Goal: Information Seeking & Learning: Learn about a topic

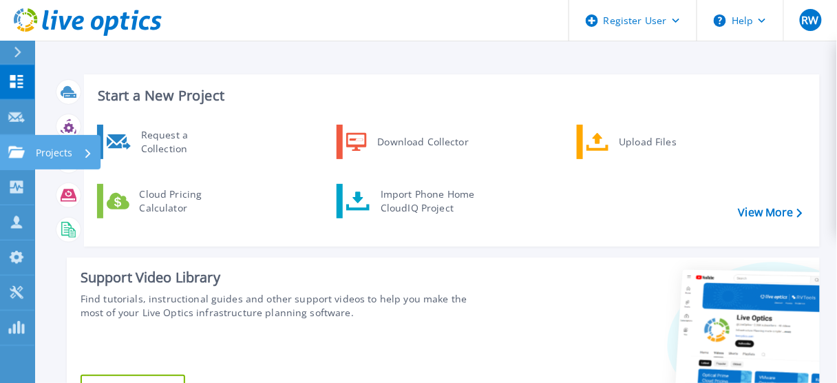
click at [61, 152] on p "Projects" at bounding box center [54, 153] width 36 height 36
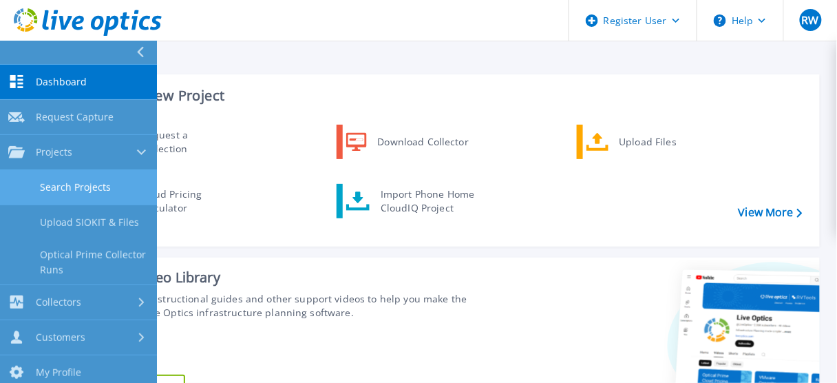
click at [77, 189] on link "Search Projects" at bounding box center [78, 187] width 157 height 35
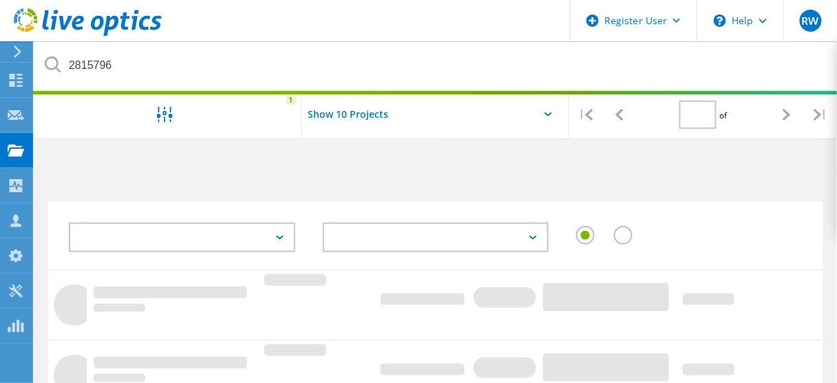
type input "1"
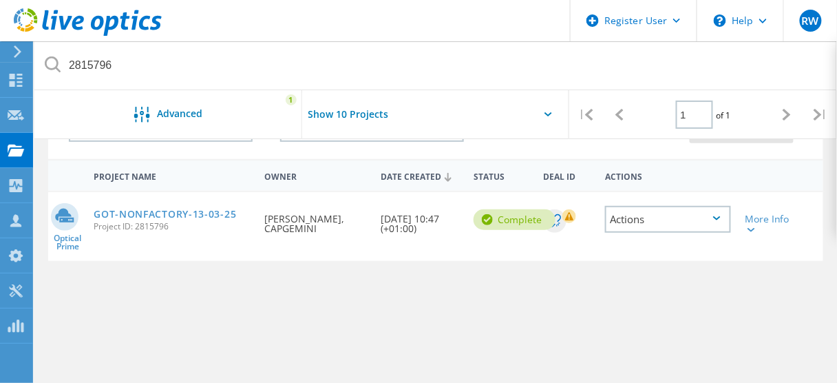
scroll to position [110, 0]
click at [201, 215] on link "GOT-NONFACTORY-13-03-25" at bounding box center [165, 214] width 142 height 10
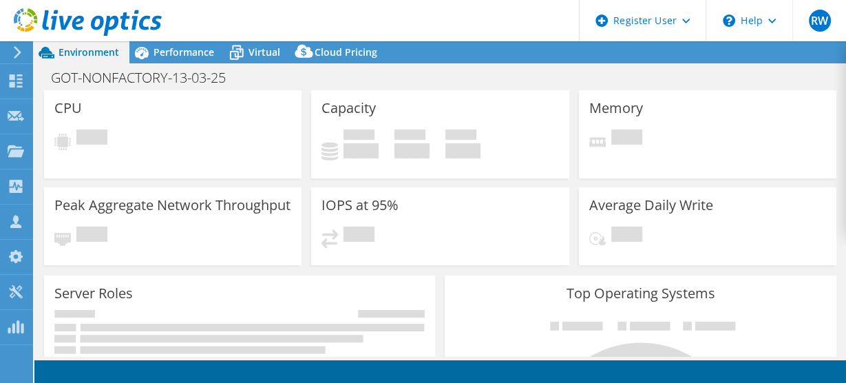
select select "USD"
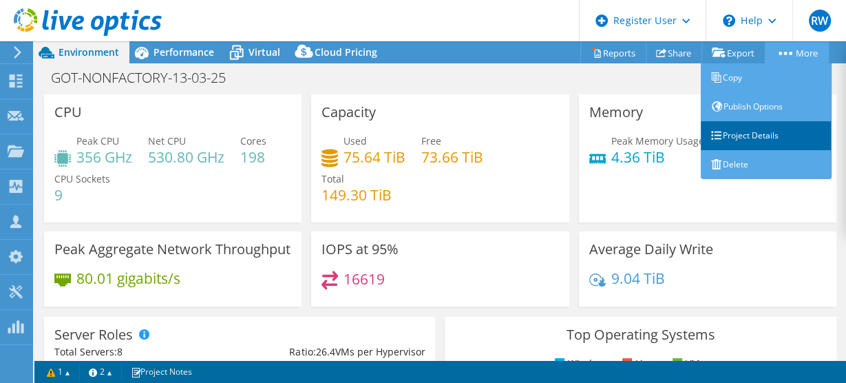
click at [754, 138] on link "Project Details" at bounding box center [766, 135] width 131 height 29
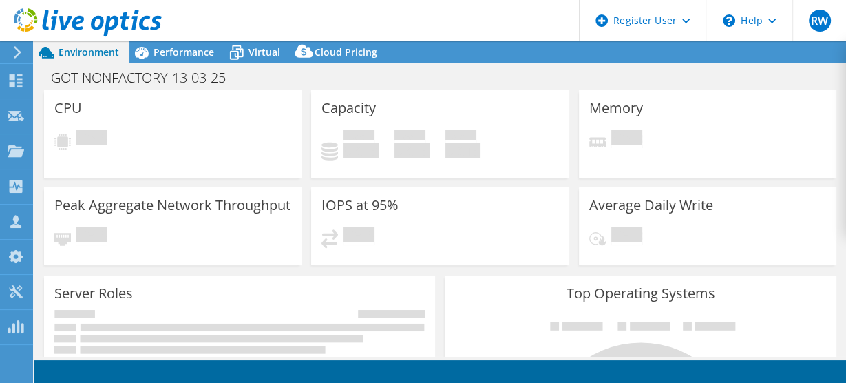
select select "USD"
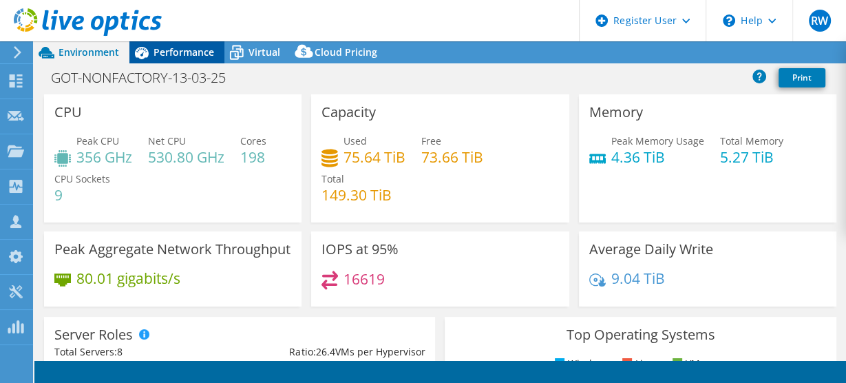
click at [171, 53] on span "Performance" at bounding box center [184, 51] width 61 height 13
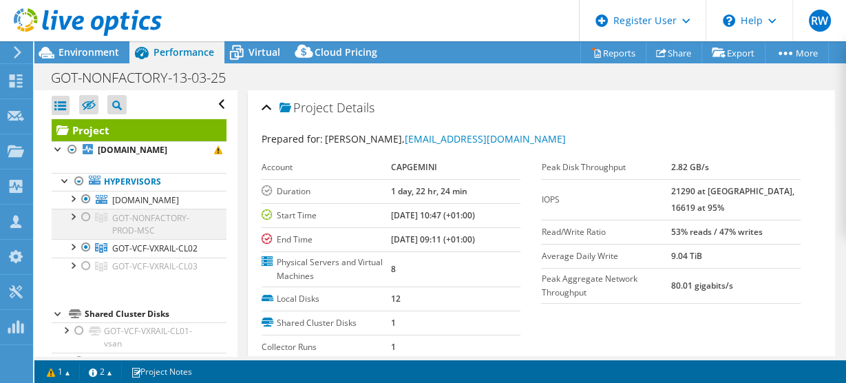
click at [86, 210] on div at bounding box center [86, 217] width 14 height 17
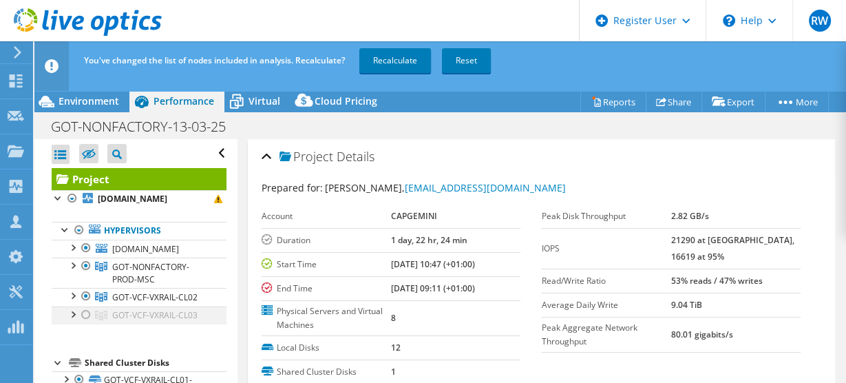
click at [80, 316] on li "GOT-VCF-VXRAIL-CL03 gotsvv1470.got.volvocars.net DE600244710040-01-01-service-d…" at bounding box center [139, 315] width 175 height 18
click at [85, 313] on div at bounding box center [86, 314] width 14 height 17
click at [379, 59] on link "Recalculate" at bounding box center [395, 60] width 72 height 25
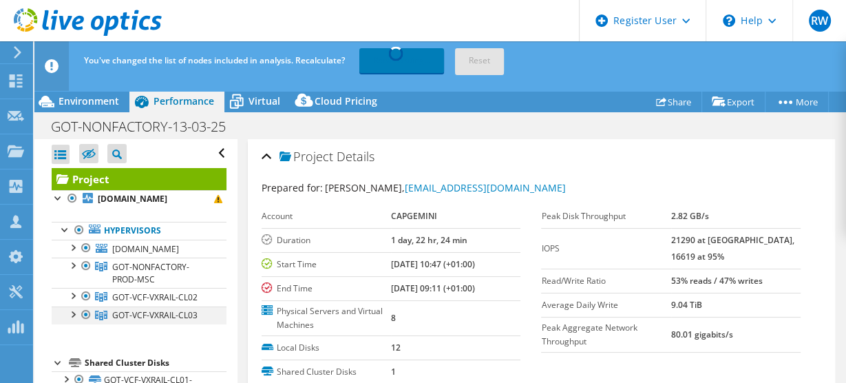
click at [75, 315] on div at bounding box center [72, 313] width 14 height 14
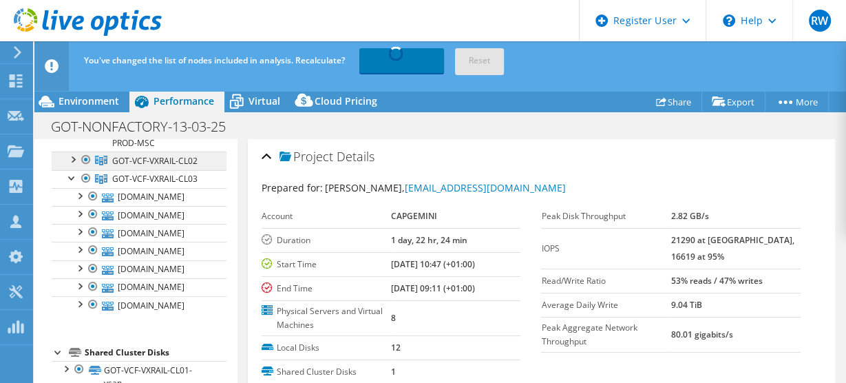
scroll to position [110, 0]
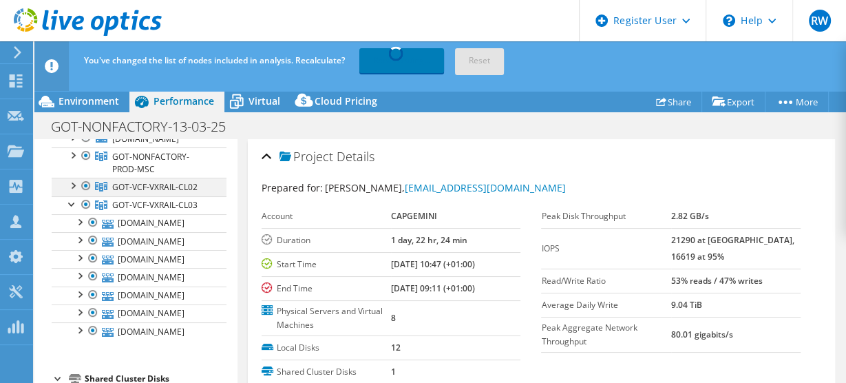
click at [76, 183] on div at bounding box center [72, 185] width 14 height 14
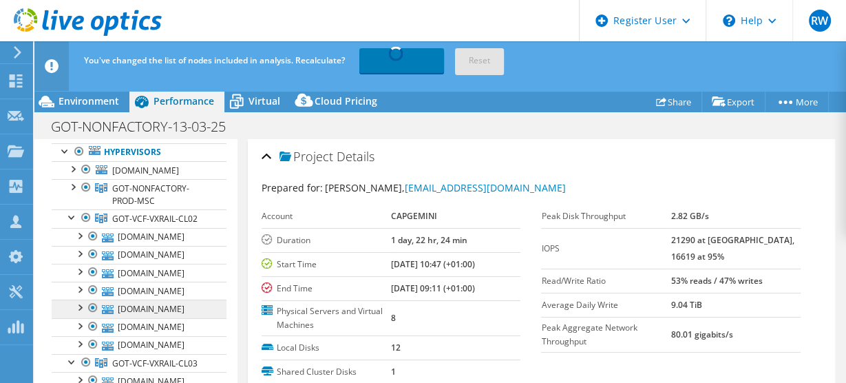
scroll to position [55, 0]
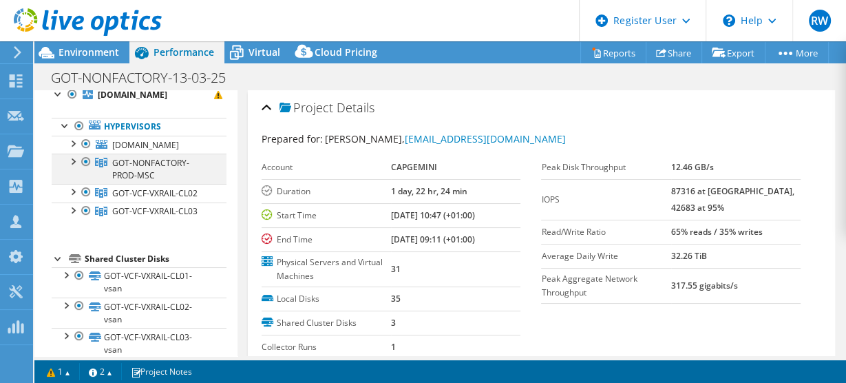
click at [81, 164] on div at bounding box center [86, 162] width 14 height 17
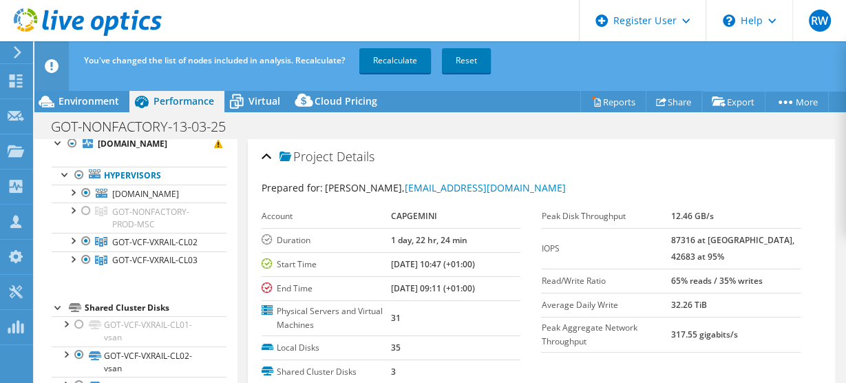
click at [71, 162] on ul "Hypervisors olosva1107.olo.volvocars.net Local VMware Disk (mpx.vmhba0:C0:T4:L0)" at bounding box center [139, 218] width 175 height 130
click at [87, 211] on div at bounding box center [86, 210] width 14 height 17
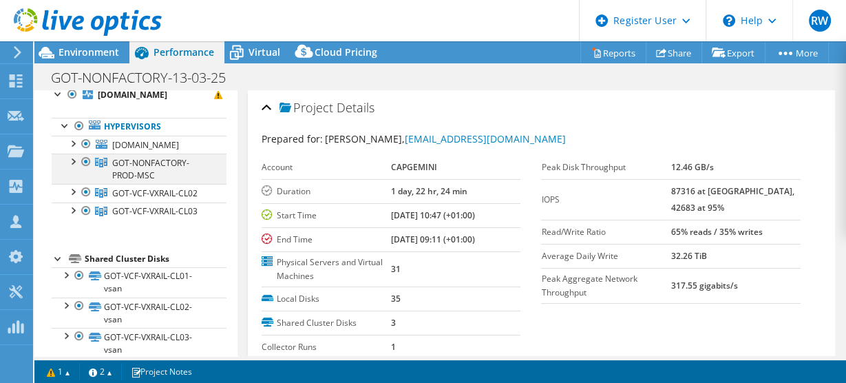
click at [77, 162] on div at bounding box center [72, 161] width 14 height 14
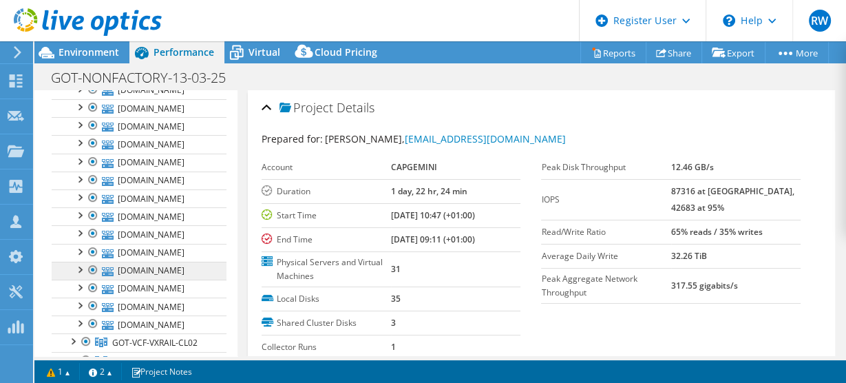
scroll to position [220, 0]
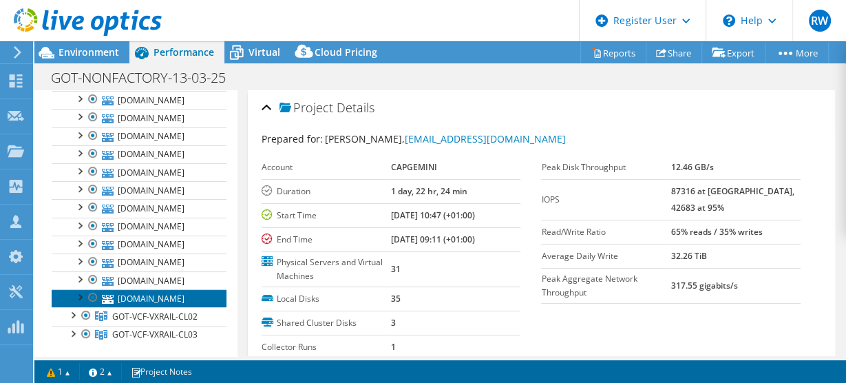
click at [192, 292] on link "gotsvv1481.got.volvocars.net" at bounding box center [139, 298] width 175 height 18
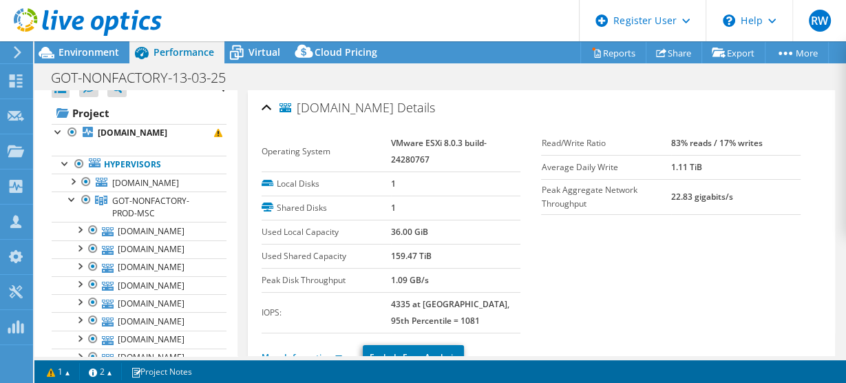
scroll to position [0, 0]
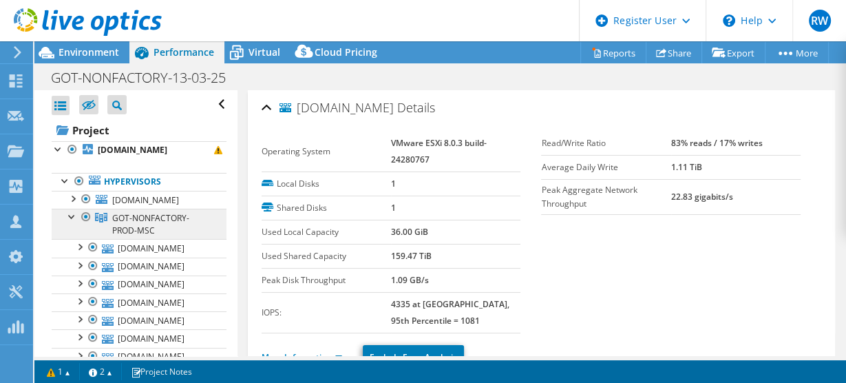
click at [123, 216] on span "GOT-NONFACTORY-PROD-MSC" at bounding box center [150, 224] width 77 height 24
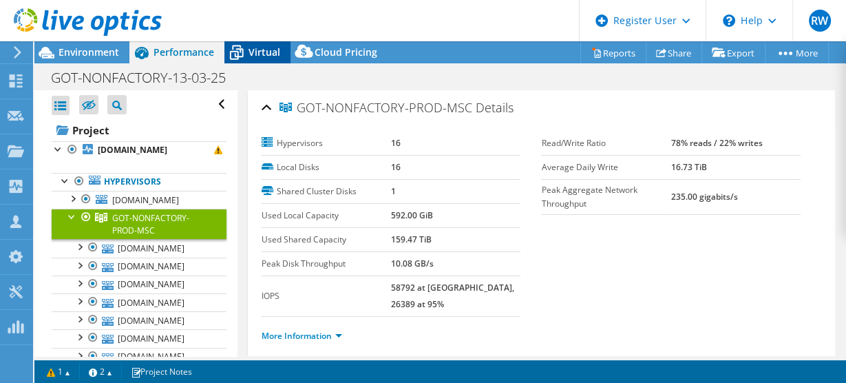
click at [269, 50] on span "Virtual" at bounding box center [264, 51] width 32 height 13
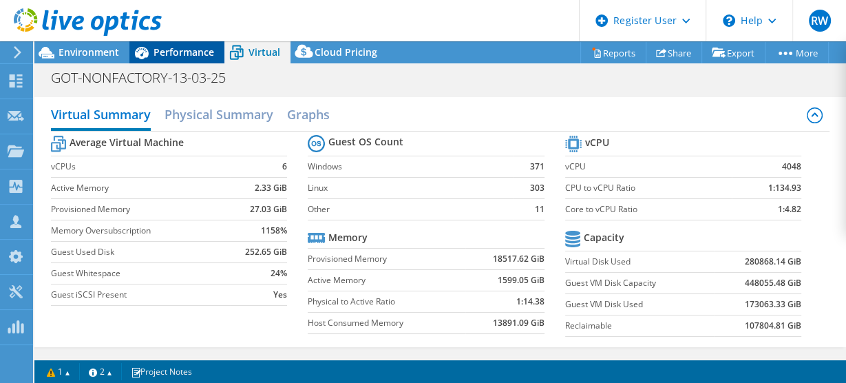
click at [189, 50] on span "Performance" at bounding box center [184, 51] width 61 height 13
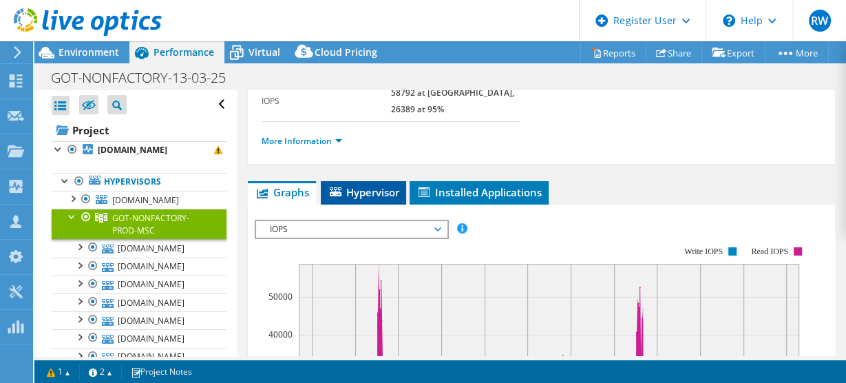
scroll to position [220, 0]
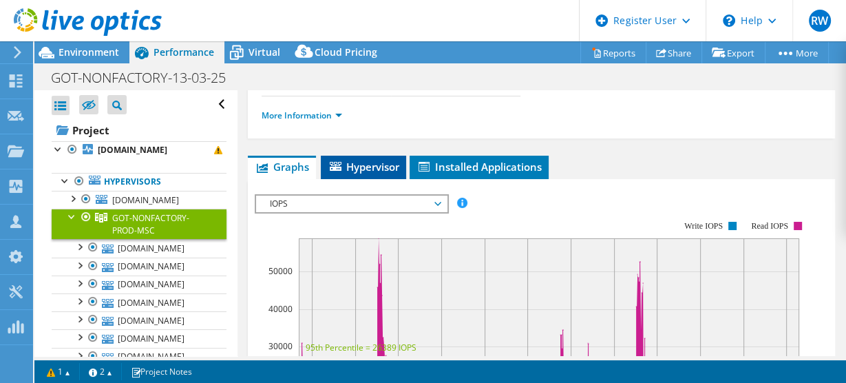
click at [366, 160] on span "Hypervisor" at bounding box center [364, 167] width 72 height 14
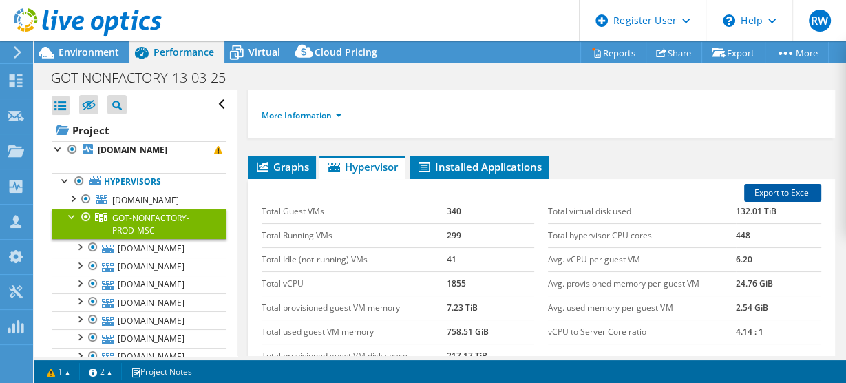
click at [763, 184] on link "Export to Excel" at bounding box center [782, 193] width 77 height 18
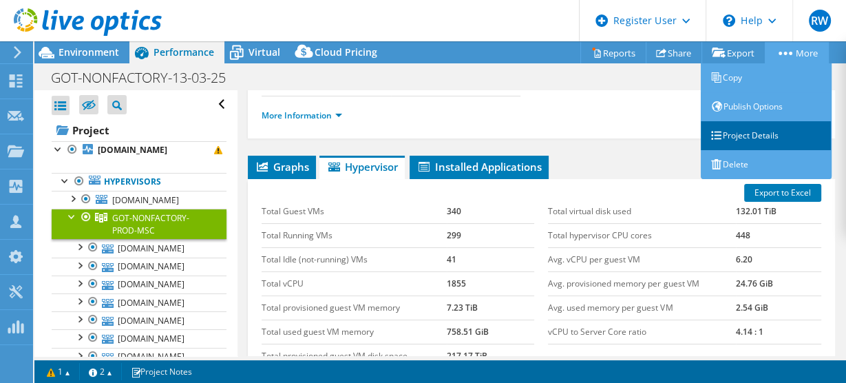
click at [759, 130] on link "Project Details" at bounding box center [766, 135] width 131 height 29
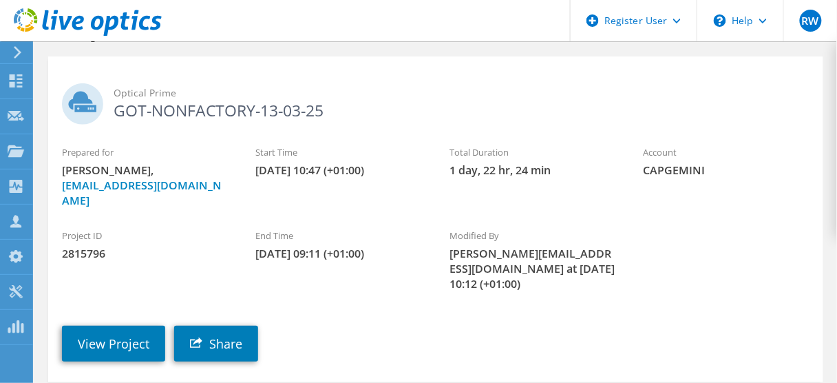
scroll to position [110, 0]
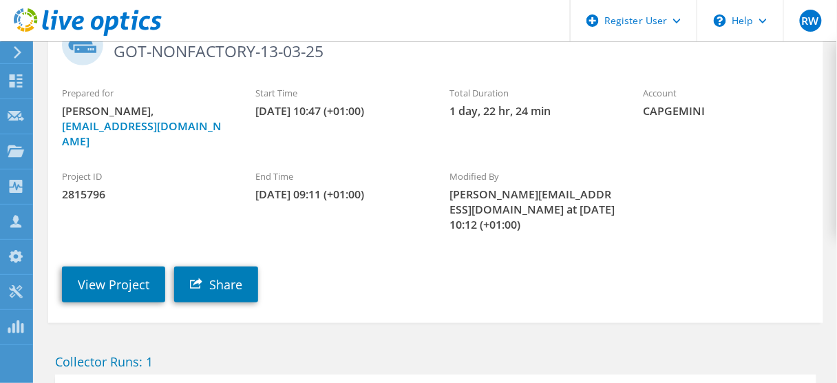
click at [83, 187] on span "2815796" at bounding box center [145, 194] width 166 height 15
copy span "2815796"
